Goal: Find contact information: Find contact information

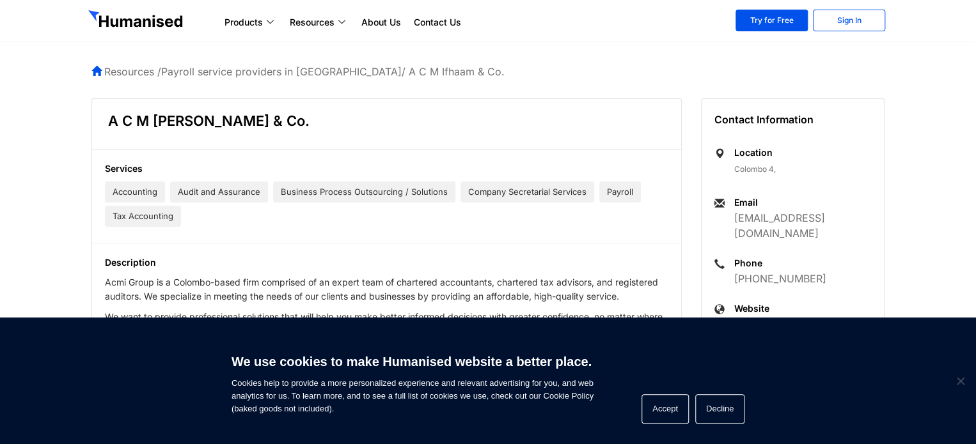
drag, startPoint x: 974, startPoint y: 117, endPoint x: 972, endPoint y: 54, distance: 63.3
click at [972, 54] on body "Products Payroll Process staff payroll on time accurately with Humanised Payrol…" at bounding box center [488, 336] width 976 height 673
click at [917, 52] on body "Products Payroll Process staff payroll on time accurately with Humanised Payrol…" at bounding box center [488, 336] width 976 height 673
click at [464, 222] on div "Services Accounting Audit and Assurance Business Process Outsourcing / Solution…" at bounding box center [386, 190] width 589 height 81
click at [433, 26] on link "Contact Us" at bounding box center [437, 22] width 60 height 15
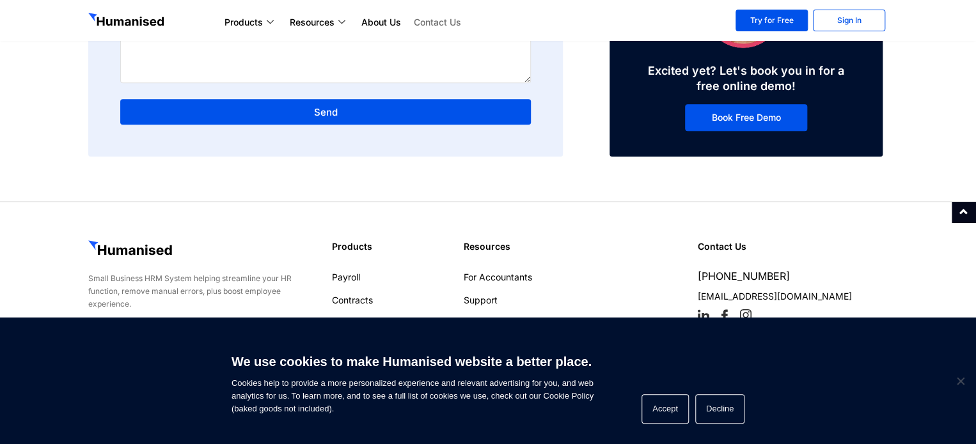
scroll to position [414, 0]
